Goal: Information Seeking & Learning: Learn about a topic

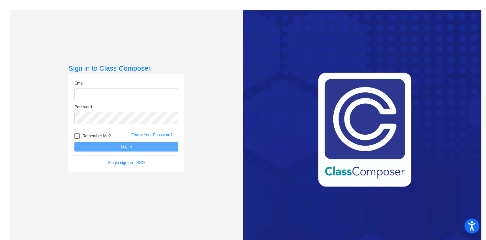
type input "[EMAIL_ADDRESS][DOMAIN_NAME]"
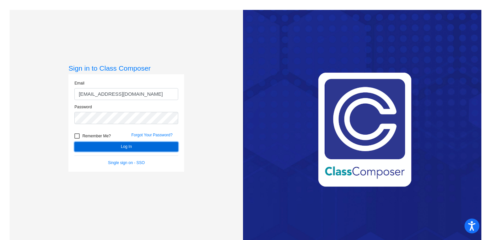
click at [134, 146] on button "Log In" at bounding box center [126, 147] width 104 height 10
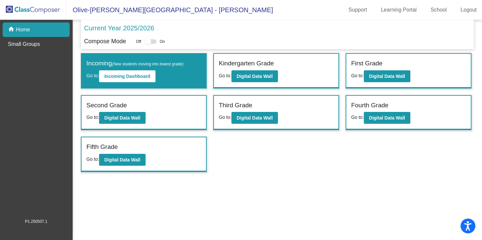
click at [374, 65] on label "First Grade" at bounding box center [366, 64] width 31 height 10
click at [380, 77] on b "Digital Data Wall" at bounding box center [387, 76] width 36 height 5
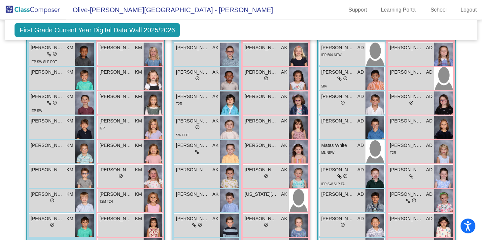
scroll to position [188, 0]
click at [154, 125] on img at bounding box center [153, 127] width 19 height 23
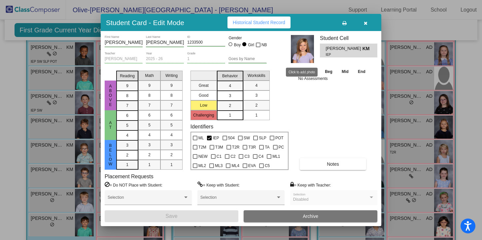
click at [302, 50] on img at bounding box center [302, 49] width 23 height 28
click at [265, 18] on button "Historical Student Record" at bounding box center [259, 23] width 63 height 12
click at [367, 20] on button "button" at bounding box center [365, 23] width 21 height 12
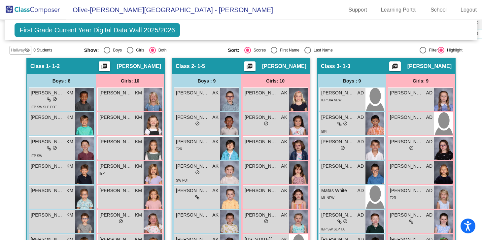
scroll to position [117, 0]
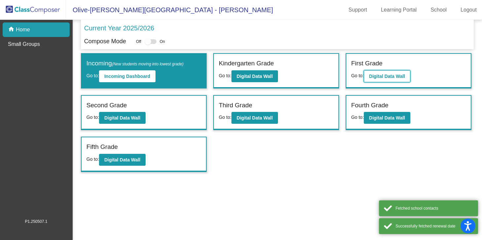
click at [409, 71] on button "Digital Data Wall" at bounding box center [387, 76] width 47 height 12
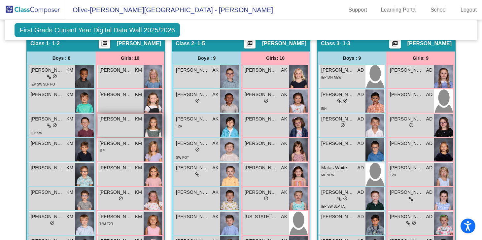
scroll to position [165, 0]
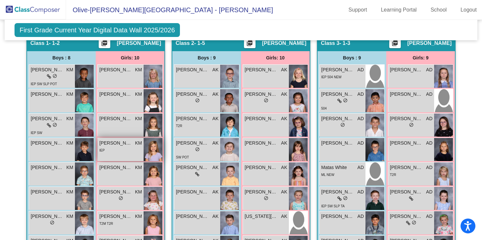
click at [119, 142] on span "[PERSON_NAME]" at bounding box center [115, 143] width 33 height 7
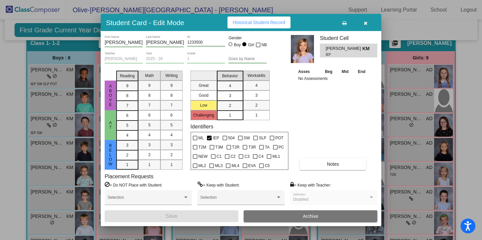
click at [271, 22] on span "Historical Student Record" at bounding box center [259, 22] width 53 height 5
click at [365, 22] on icon "button" at bounding box center [366, 23] width 4 height 5
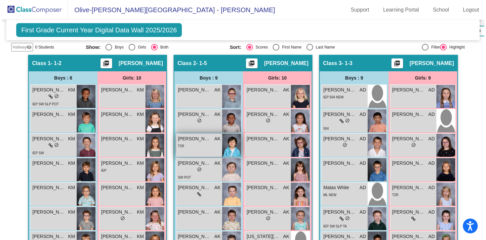
scroll to position [130, 0]
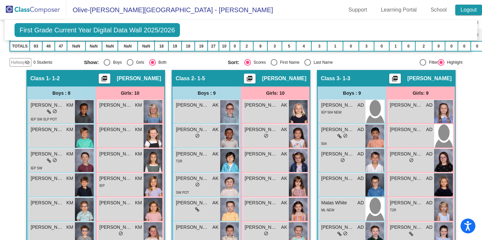
click at [462, 11] on link "Logout" at bounding box center [469, 10] width 27 height 11
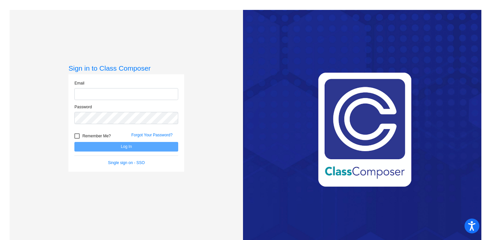
type input "[EMAIL_ADDRESS][DOMAIN_NAME]"
click at [126, 149] on button "Log In" at bounding box center [126, 147] width 104 height 10
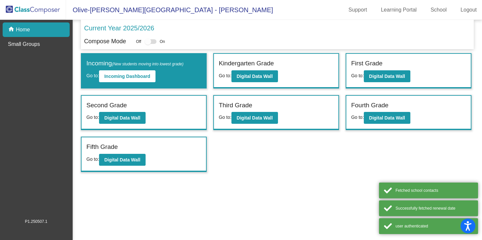
click at [366, 64] on label "First Grade" at bounding box center [366, 64] width 31 height 10
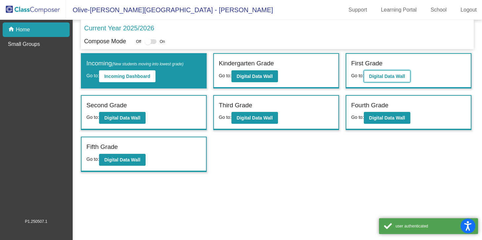
click at [376, 72] on button "Digital Data Wall" at bounding box center [387, 76] width 47 height 12
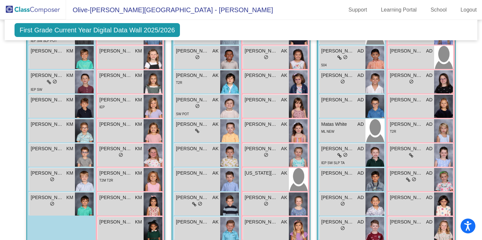
scroll to position [209, 0]
click at [155, 174] on img at bounding box center [153, 179] width 19 height 23
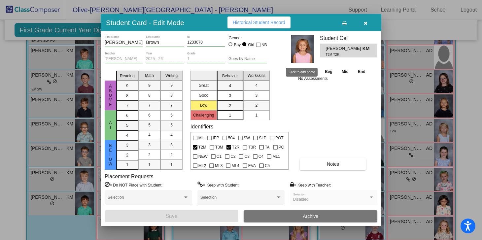
click at [306, 54] on img at bounding box center [302, 49] width 23 height 28
click at [274, 20] on span "Historical Student Record" at bounding box center [259, 22] width 53 height 5
click at [367, 22] on button "button" at bounding box center [365, 23] width 21 height 12
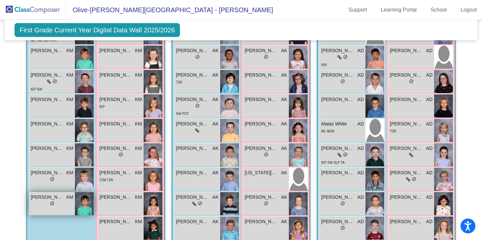
click at [80, 200] on img at bounding box center [84, 203] width 19 height 23
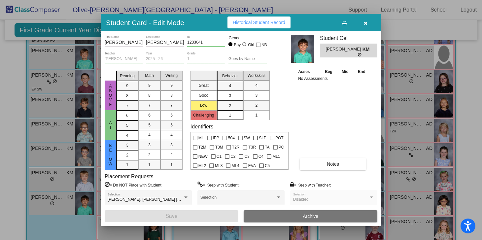
click at [367, 22] on icon "button" at bounding box center [366, 23] width 4 height 5
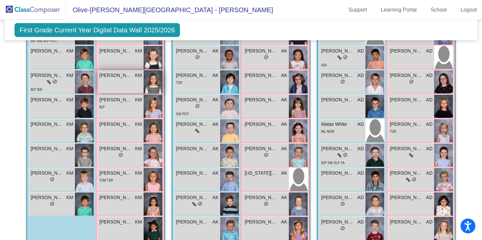
scroll to position [213, 0]
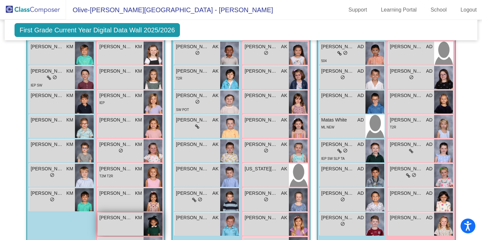
click at [149, 223] on img at bounding box center [153, 224] width 19 height 23
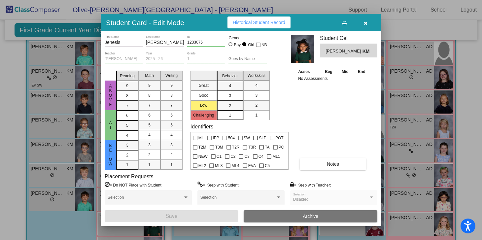
click at [365, 23] on icon "button" at bounding box center [366, 23] width 4 height 5
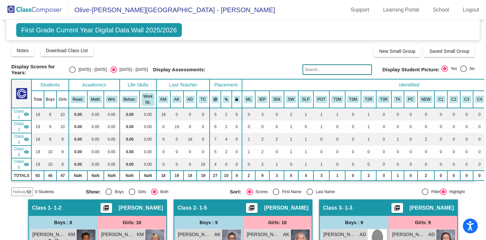
scroll to position [0, 0]
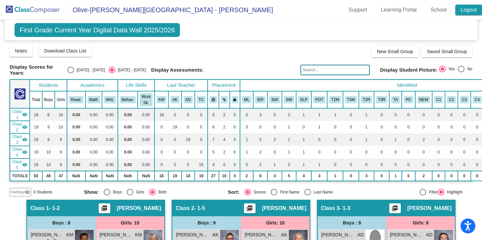
click at [468, 13] on link "Logout" at bounding box center [469, 10] width 27 height 11
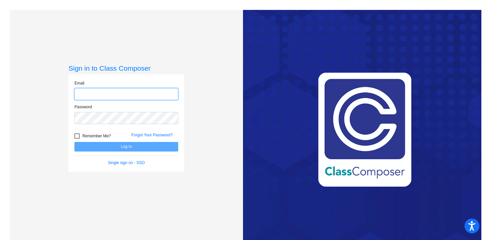
type input "[EMAIL_ADDRESS][DOMAIN_NAME]"
